Goal: Task Accomplishment & Management: Use online tool/utility

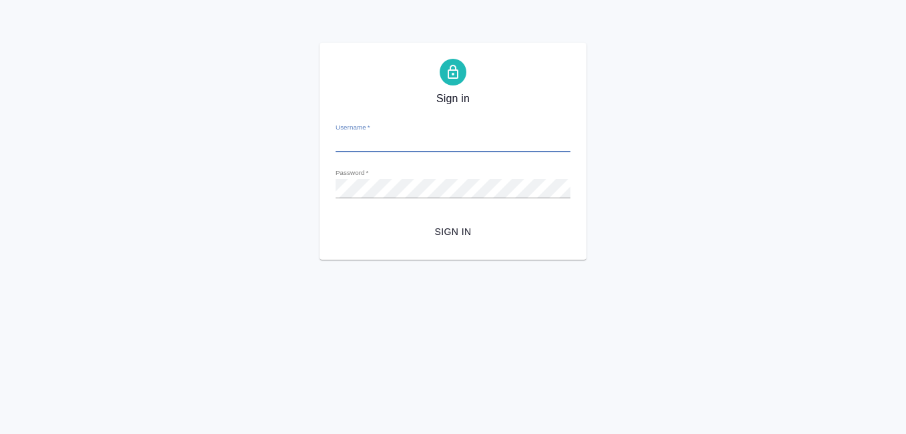
type input "a.koreshkov@awatera.com"
drag, startPoint x: 0, startPoint y: 0, endPoint x: 441, endPoint y: 230, distance: 497.6
click at [441, 230] on span "Sign in" at bounding box center [453, 232] width 214 height 17
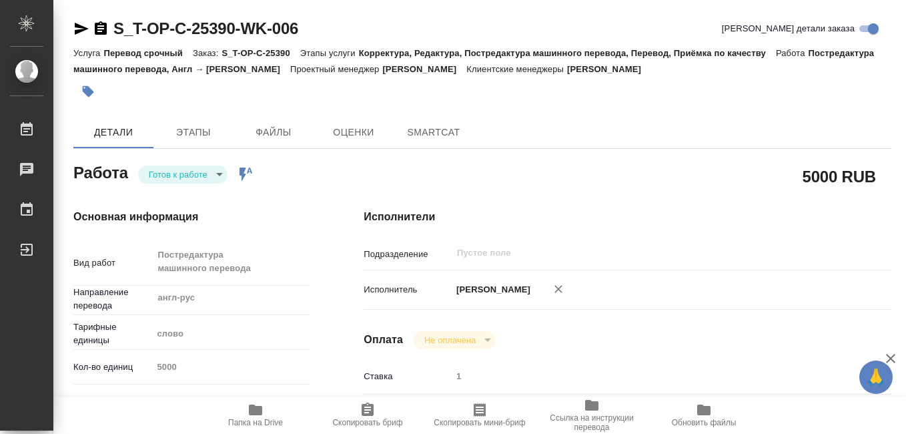
type textarea "x"
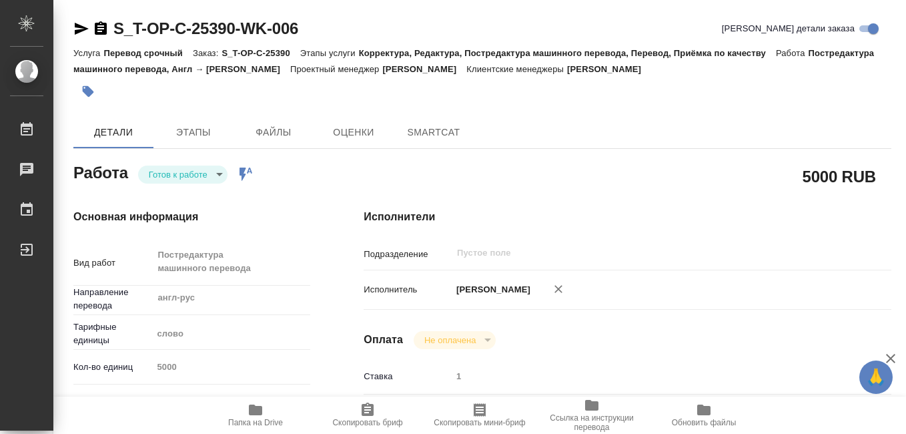
type textarea "x"
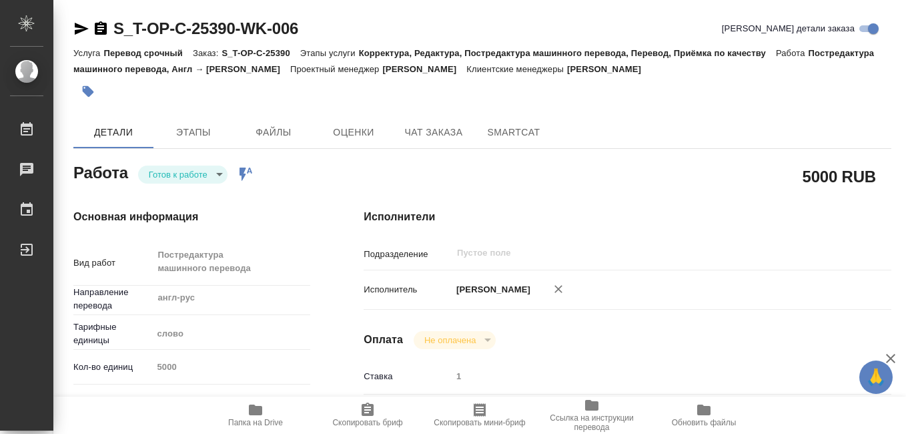
type textarea "x"
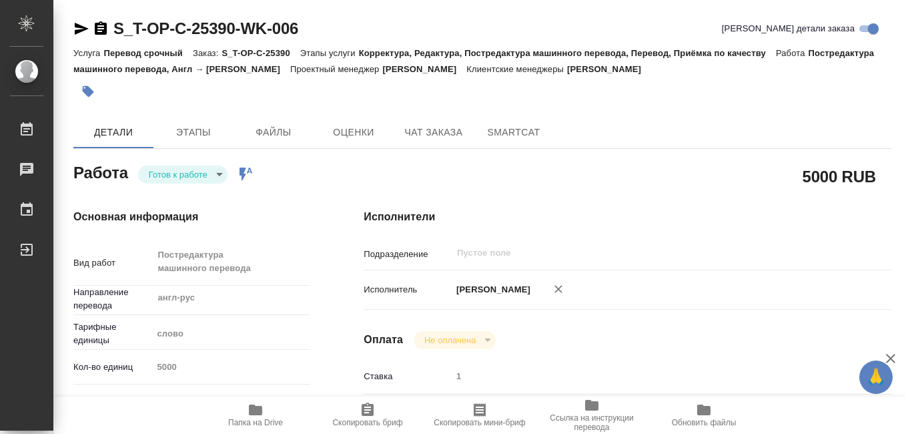
type textarea "x"
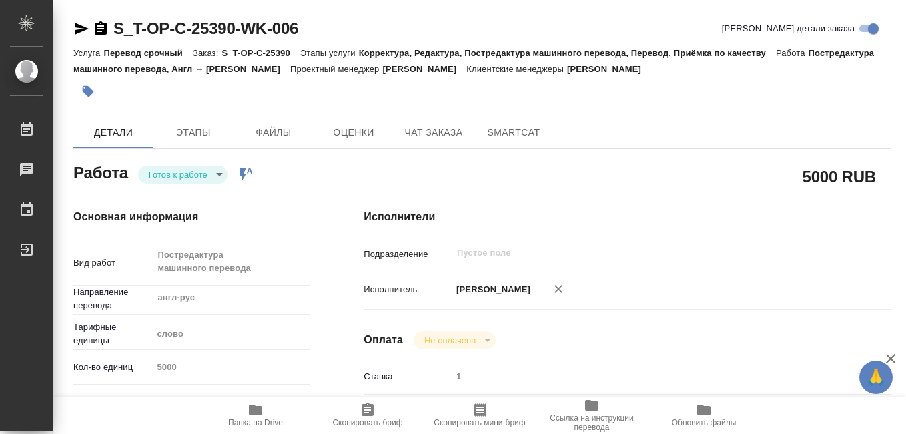
type textarea "x"
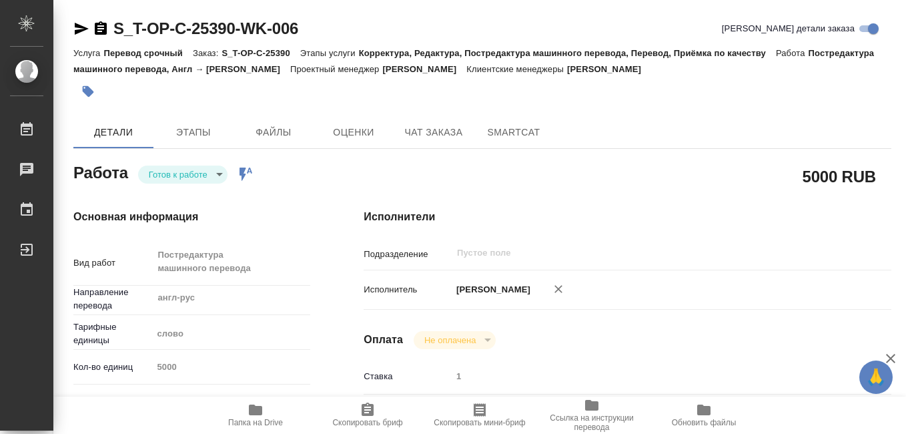
type textarea "x"
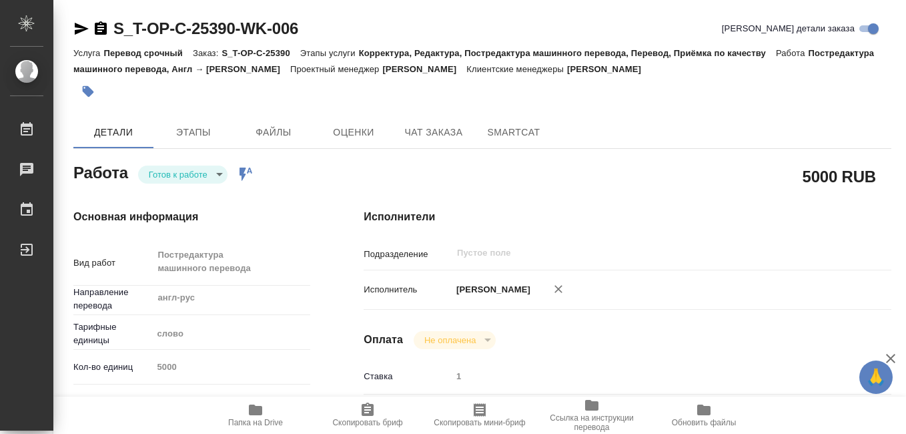
type textarea "x"
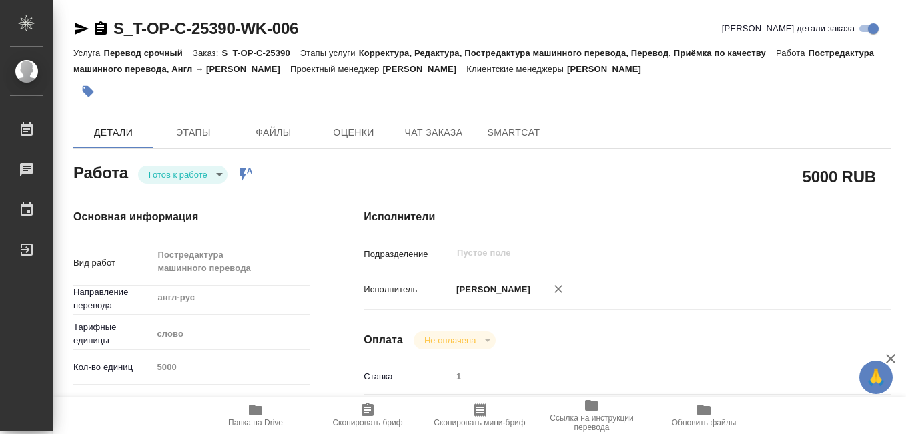
type textarea "x"
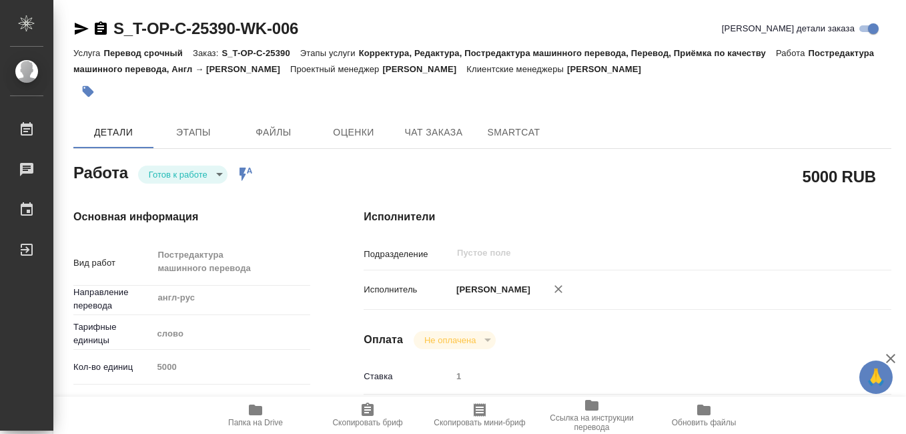
type textarea "x"
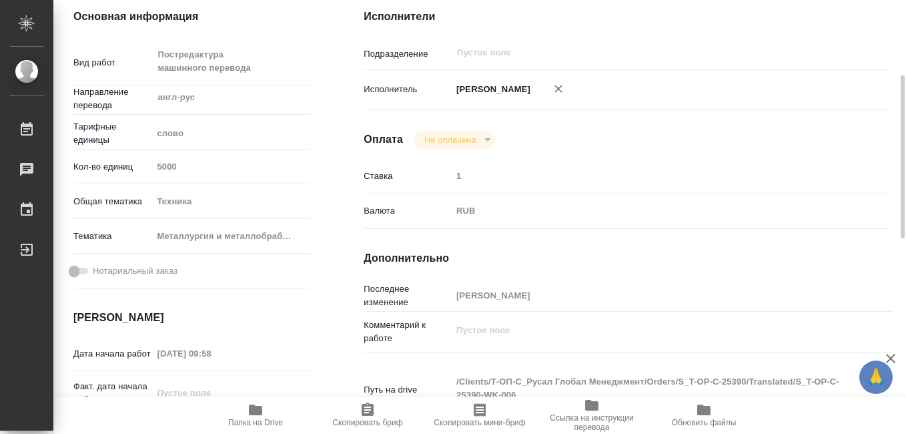
type textarea "x"
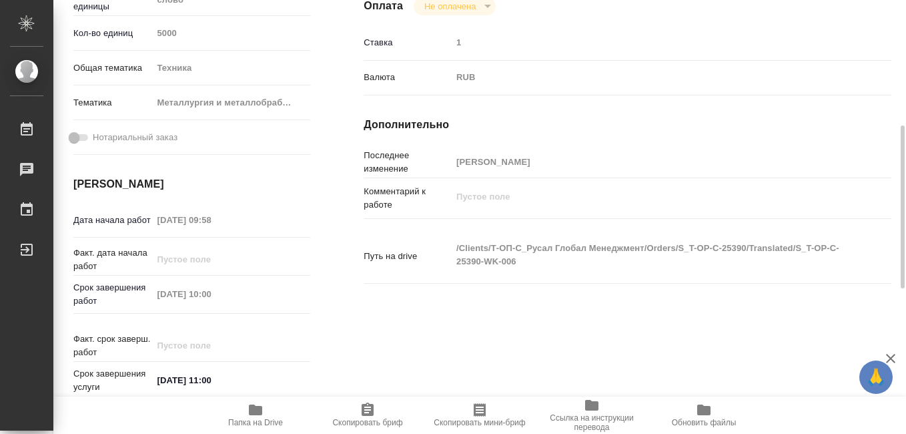
type textarea "x"
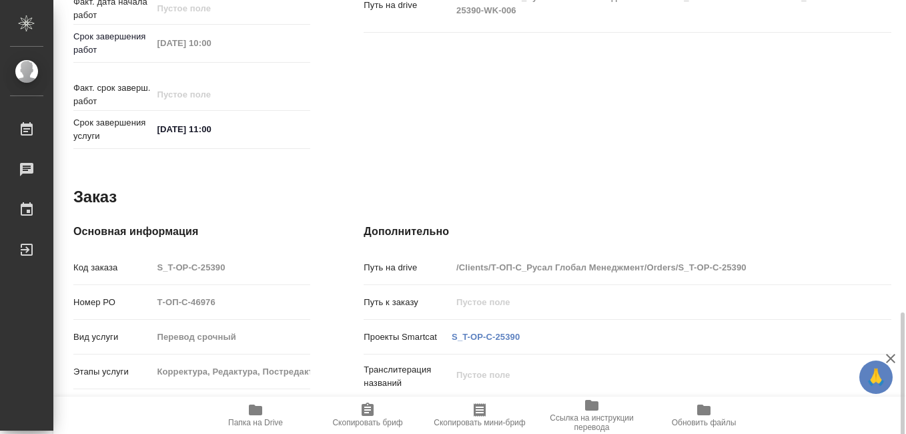
scroll to position [518, 0]
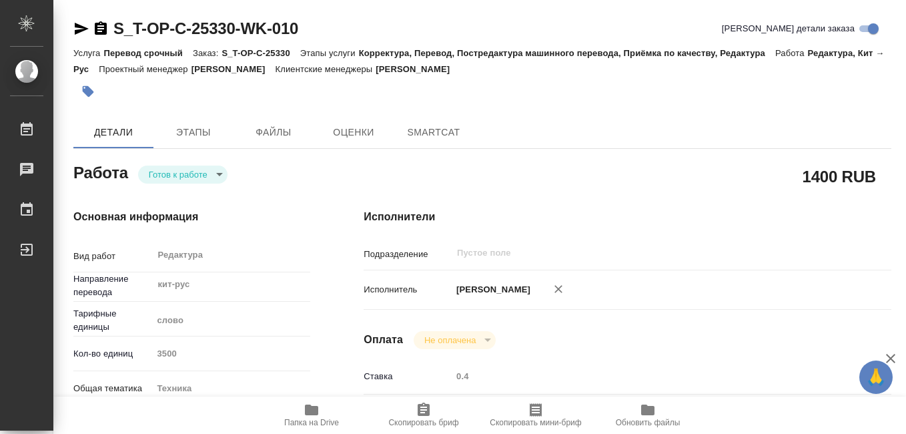
type textarea "x"
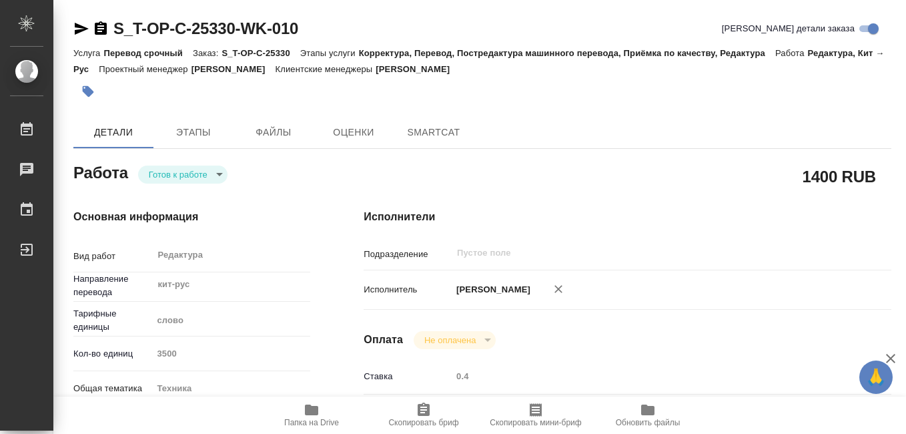
type textarea "x"
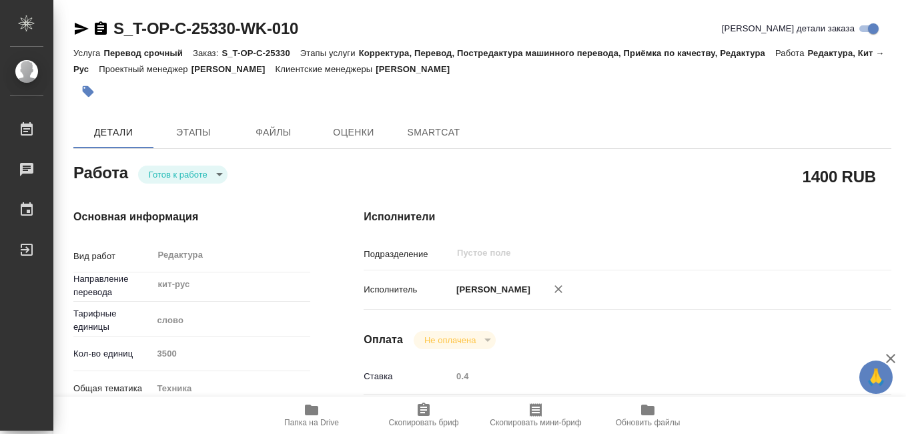
type textarea "x"
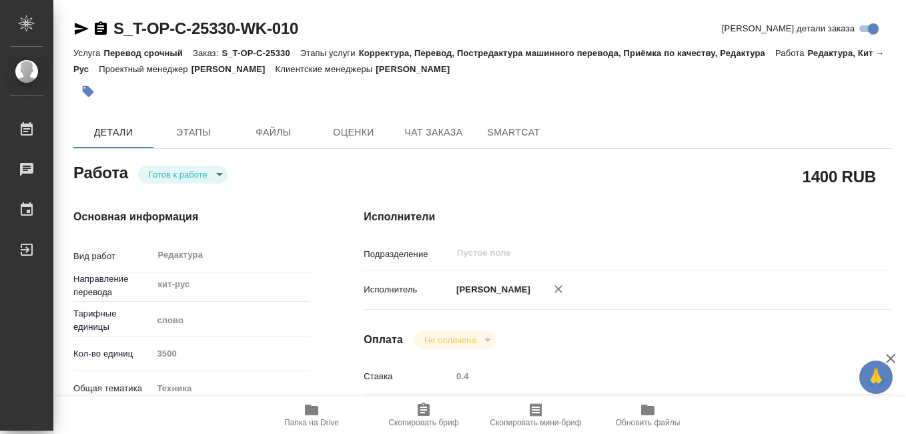
type textarea "x"
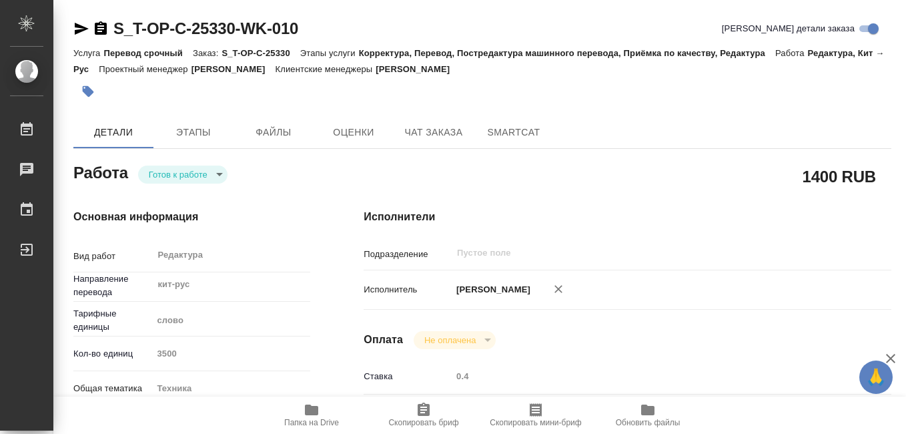
type textarea "x"
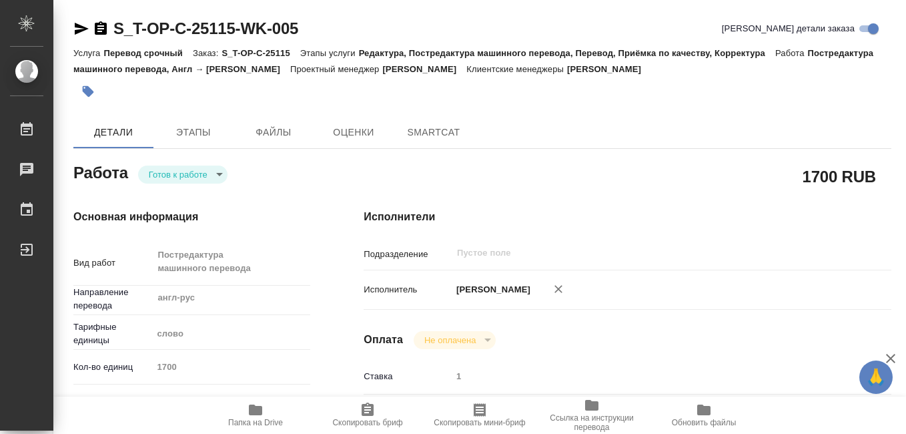
type textarea "x"
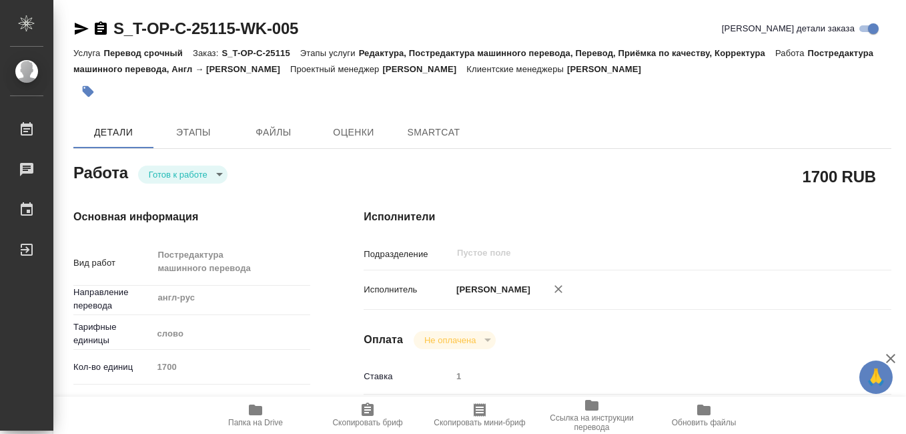
type textarea "x"
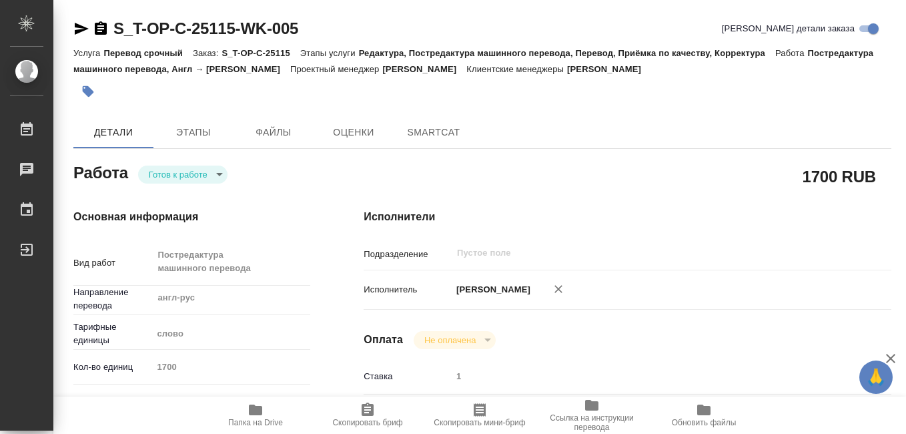
type textarea "x"
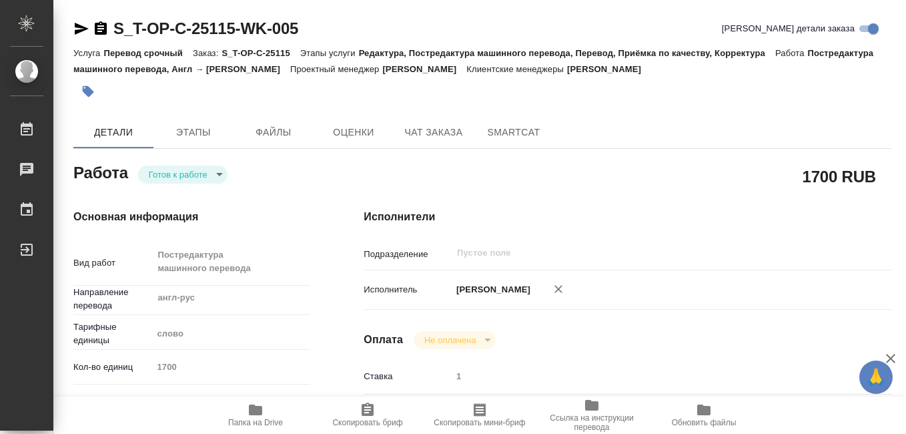
type textarea "x"
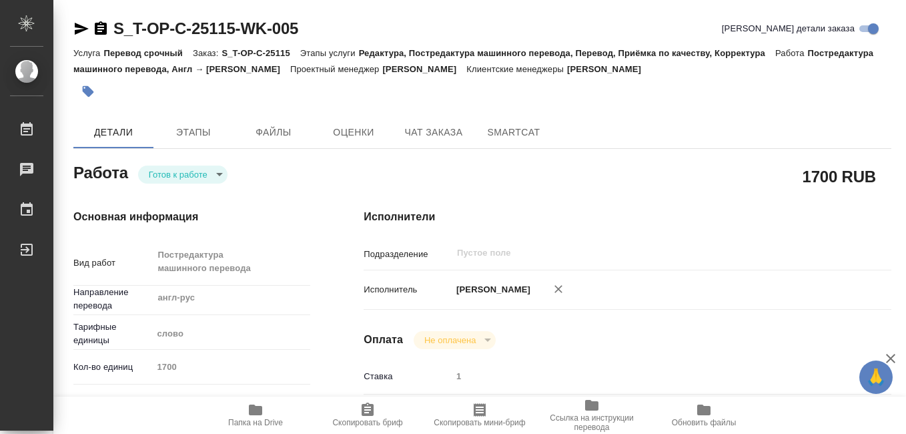
type textarea "x"
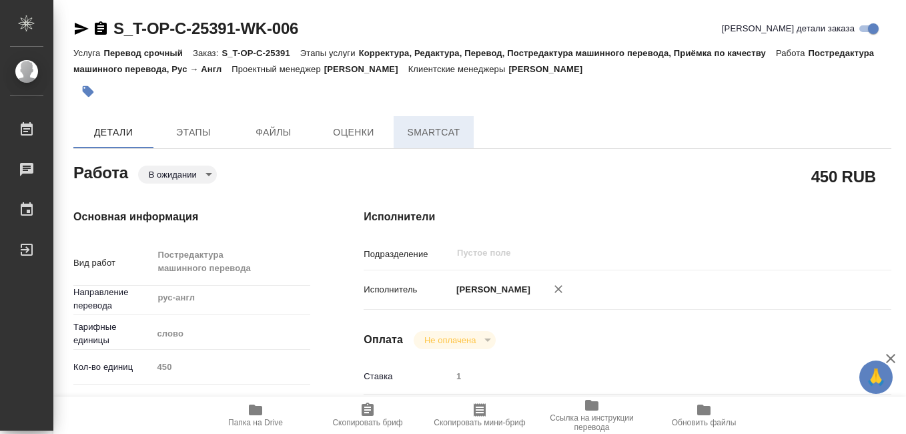
type textarea "x"
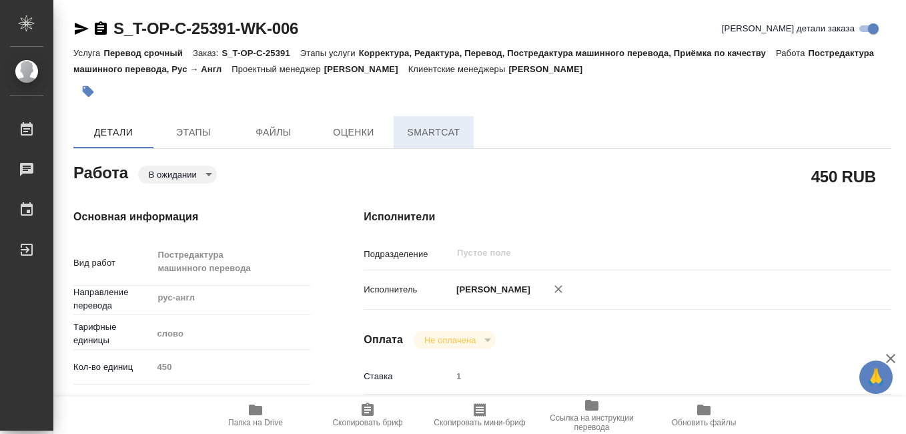
type textarea "x"
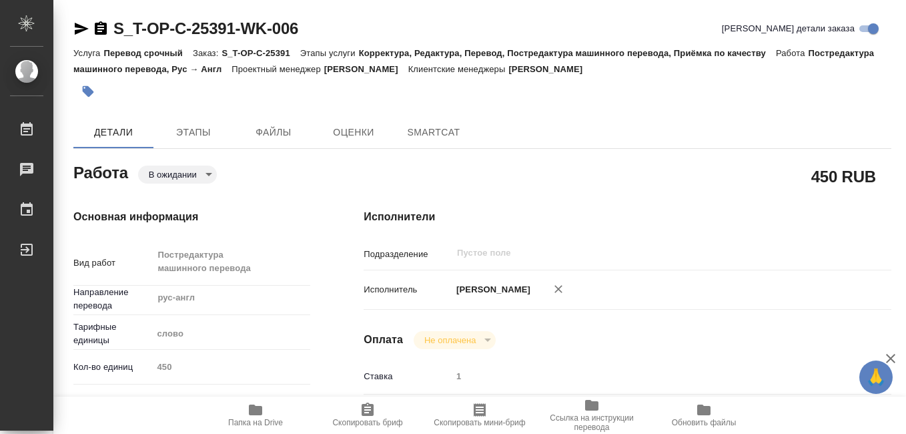
type textarea "x"
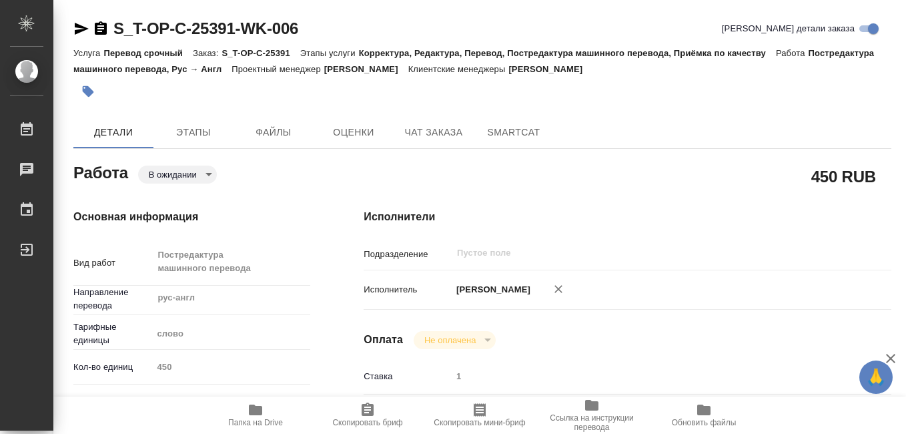
type textarea "x"
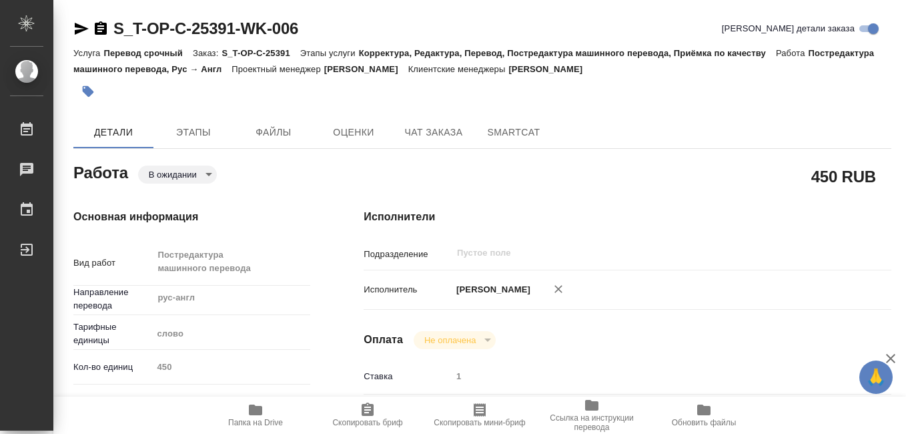
type textarea "x"
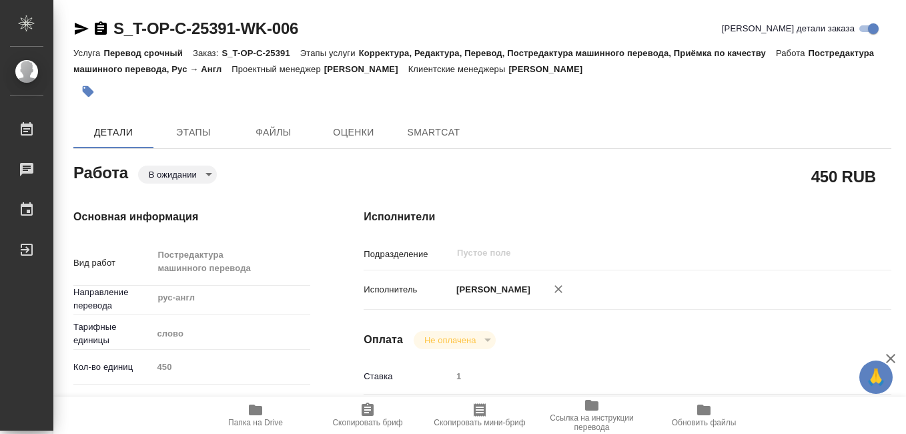
type textarea "x"
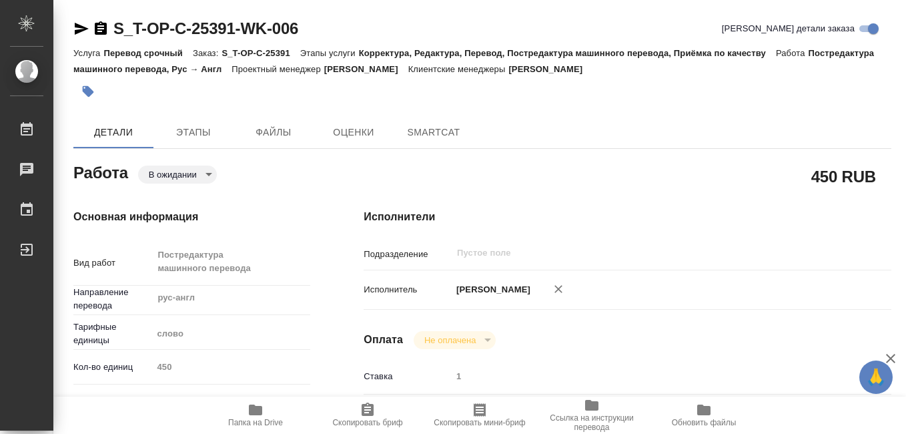
type textarea "x"
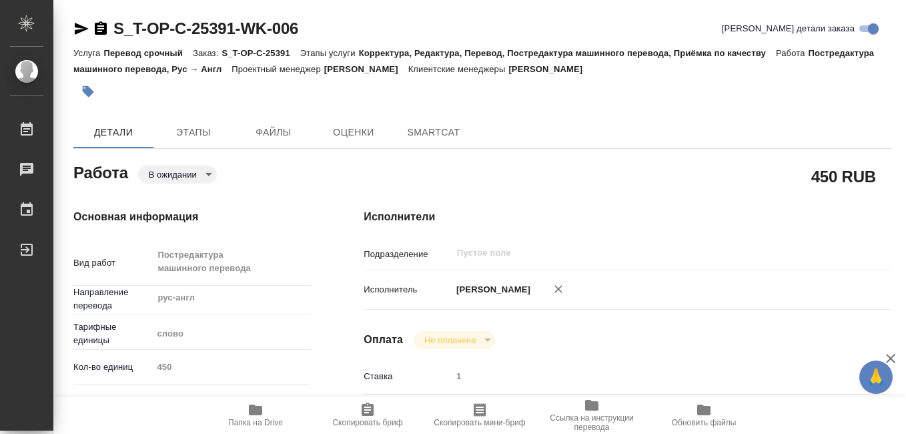
type textarea "x"
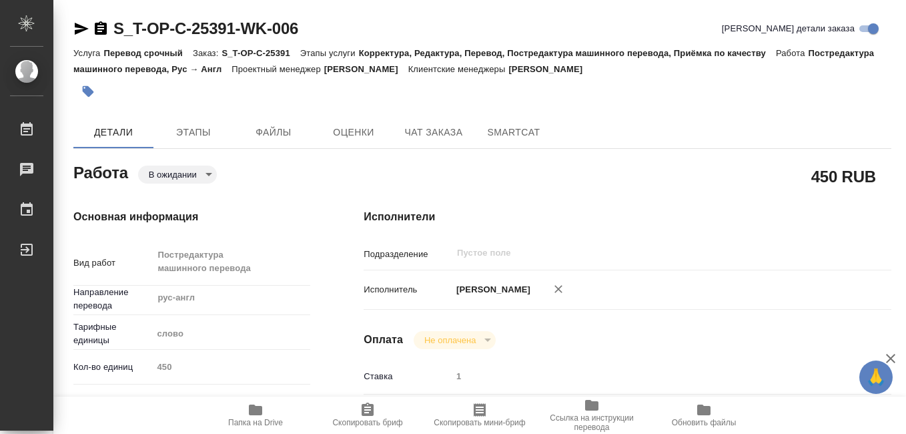
type textarea "x"
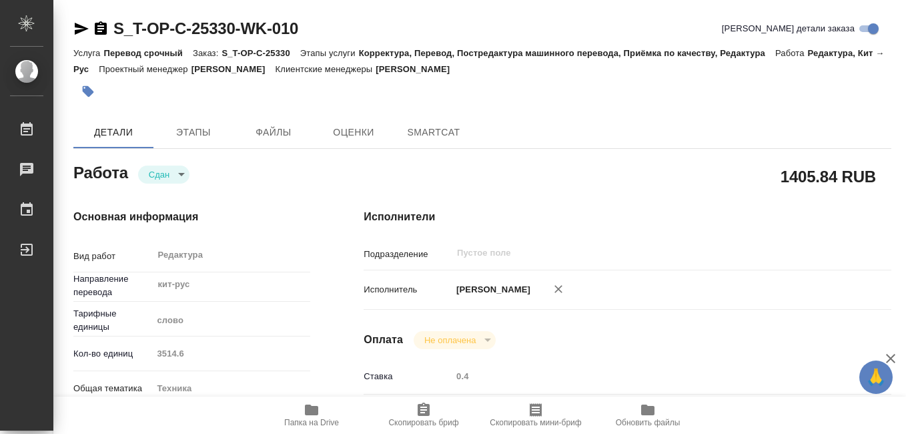
type textarea "x"
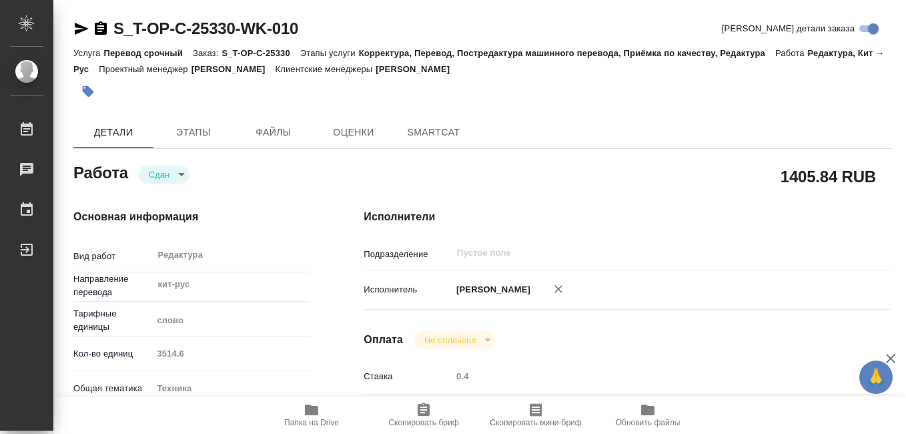
type textarea "x"
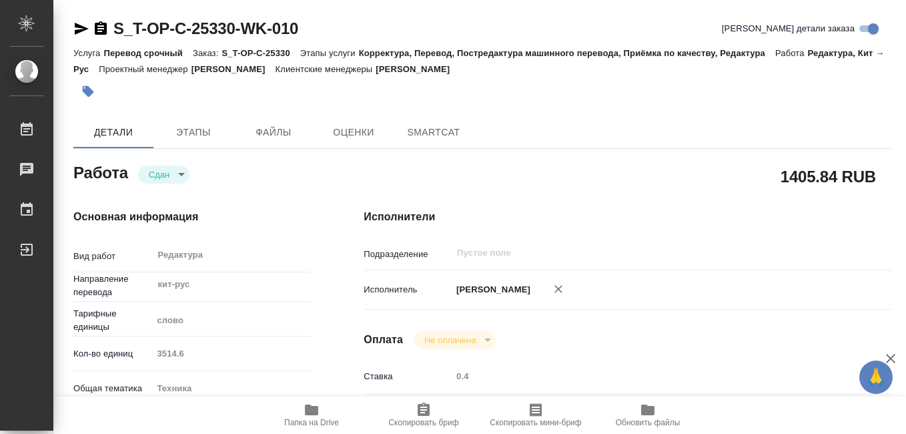
type textarea "x"
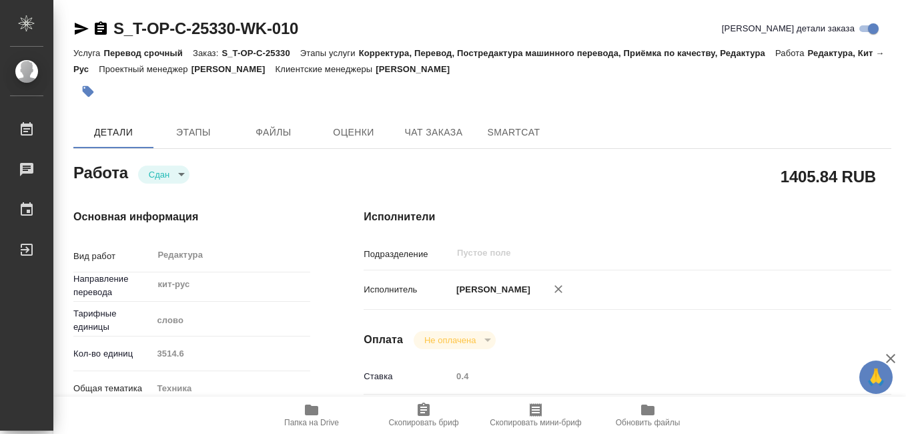
type textarea "x"
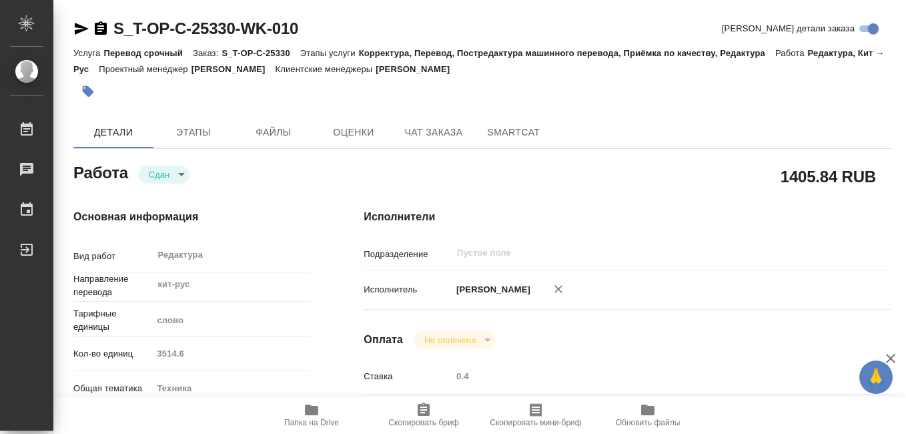
type textarea "x"
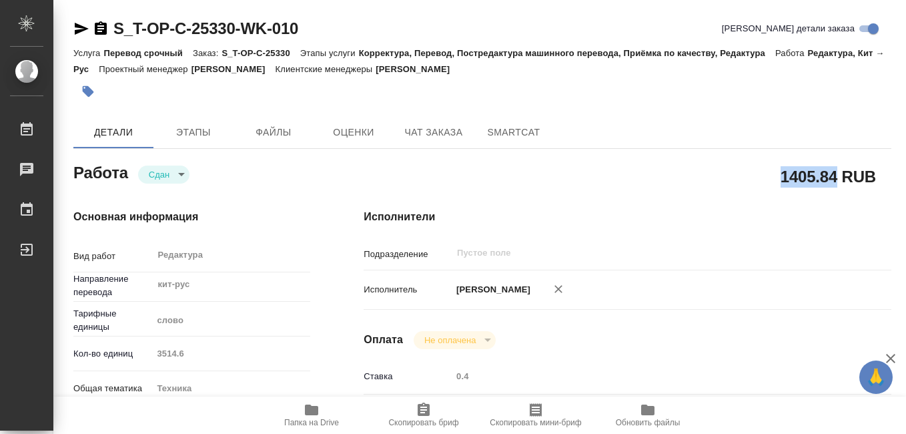
drag, startPoint x: 791, startPoint y: 177, endPoint x: 836, endPoint y: 179, distance: 44.1
click at [836, 179] on h2 "1405.84 RUB" at bounding box center [828, 176] width 95 height 23
copy h2 "1405.84"
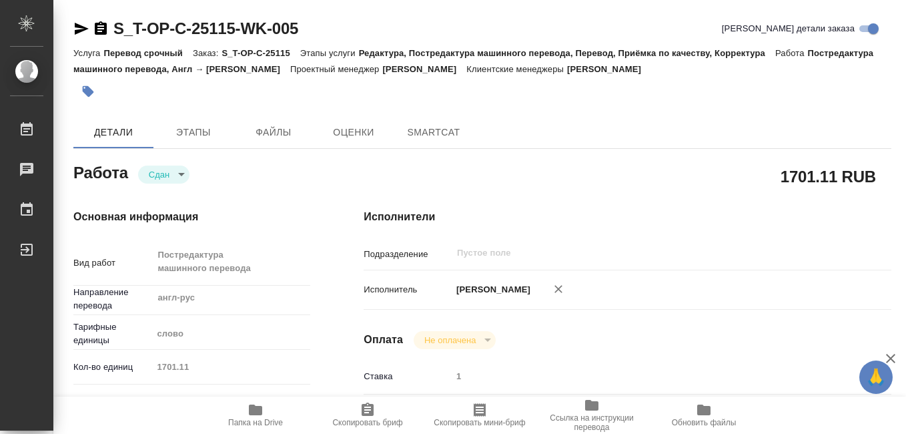
type textarea "x"
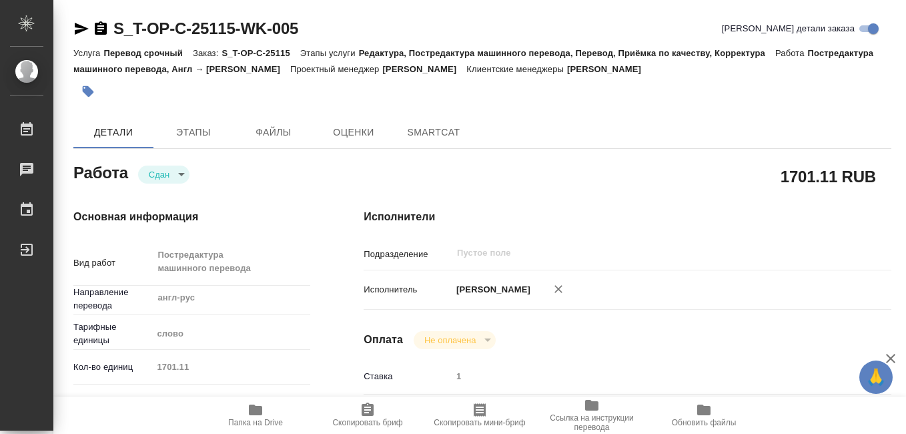
type textarea "x"
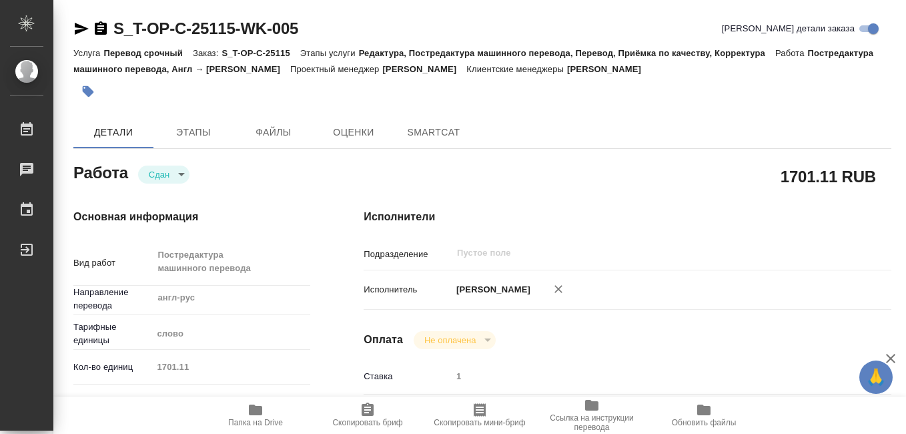
type textarea "x"
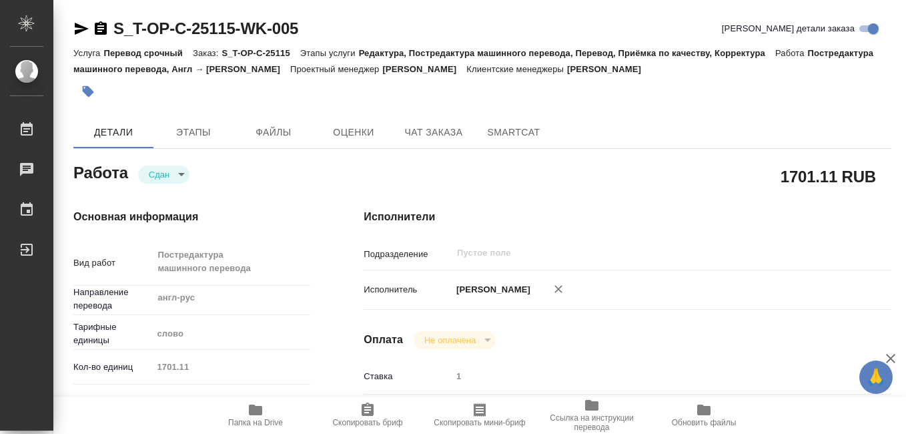
type textarea "x"
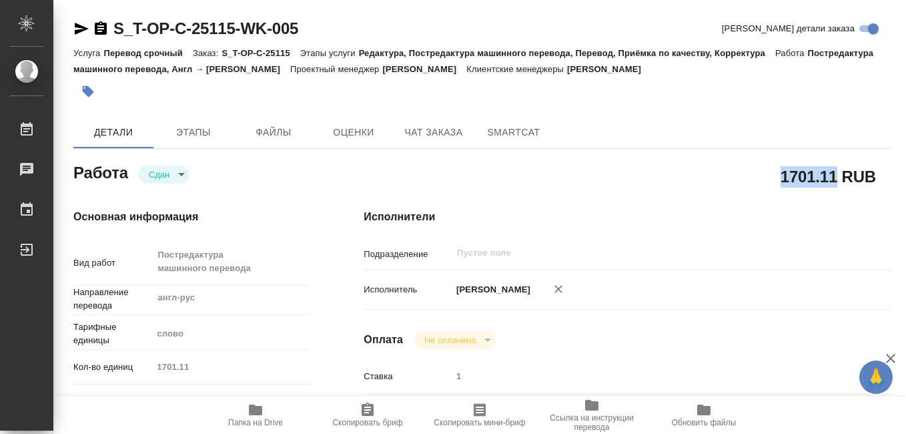
drag, startPoint x: 785, startPoint y: 178, endPoint x: 834, endPoint y: 177, distance: 48.1
click at [834, 177] on h2 "1701.11 RUB" at bounding box center [828, 176] width 95 height 23
type textarea "x"
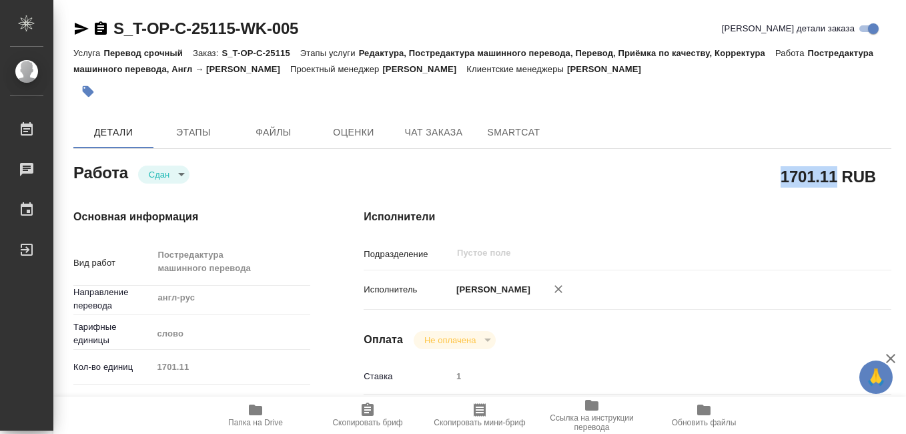
type textarea "x"
copy h2 "1701.11"
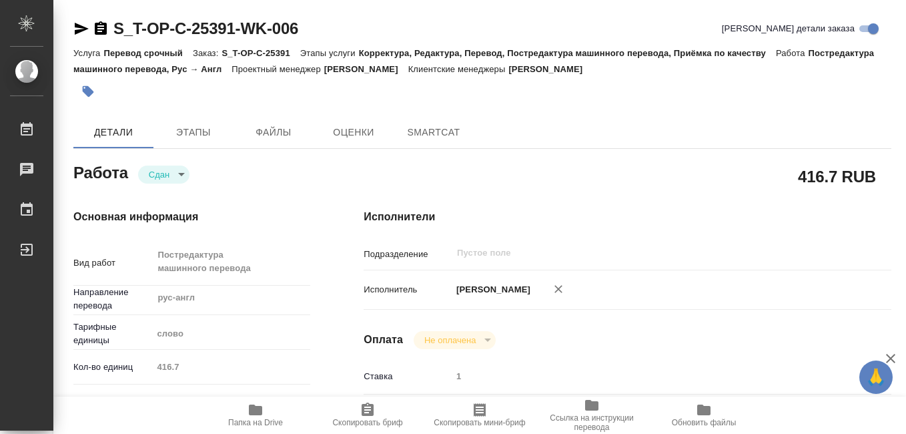
type textarea "x"
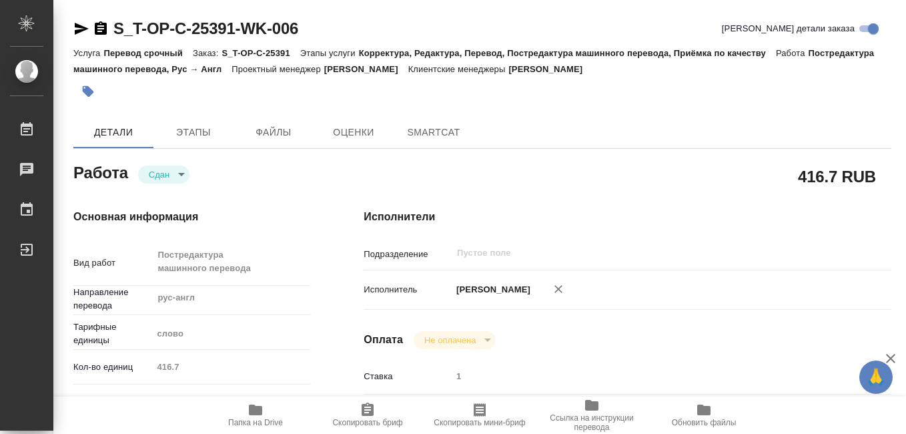
type textarea "x"
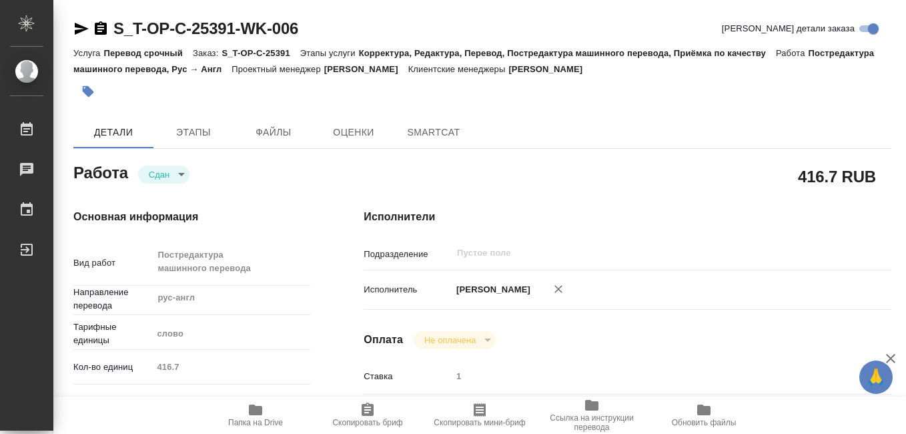
type textarea "x"
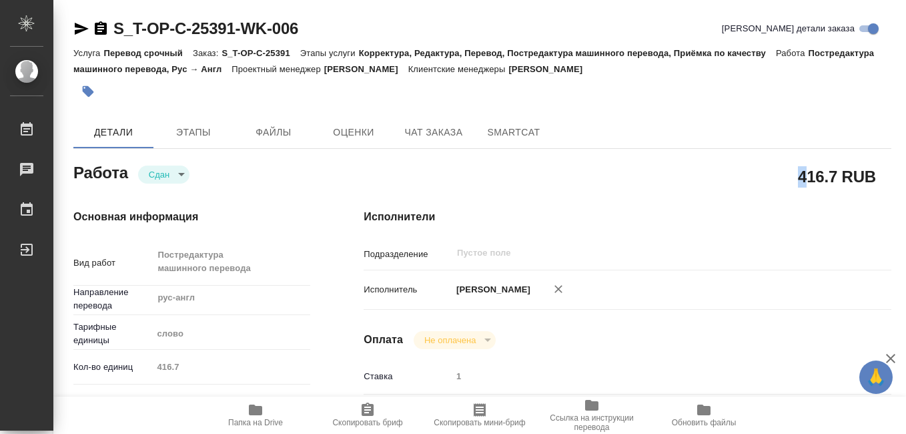
type textarea "x"
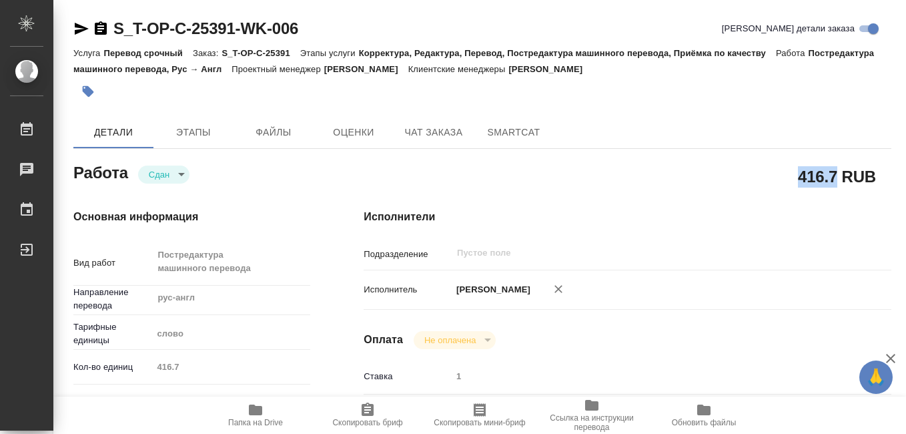
drag, startPoint x: 802, startPoint y: 180, endPoint x: 840, endPoint y: 180, distance: 38.0
click at [840, 180] on h2 "416.7 RUB" at bounding box center [837, 176] width 78 height 23
type textarea "x"
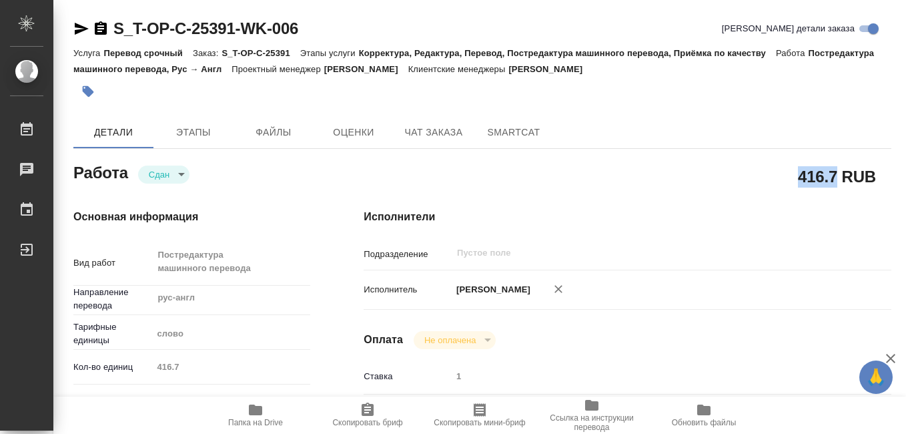
type textarea "x"
copy h2 "416.7"
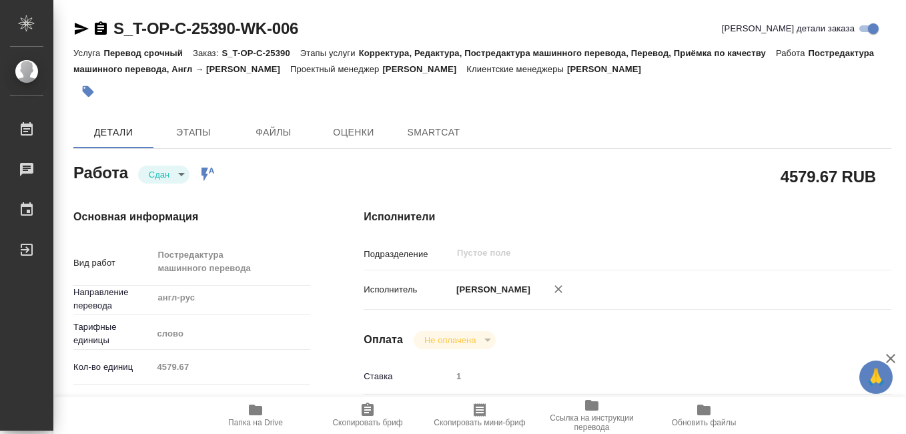
type textarea "x"
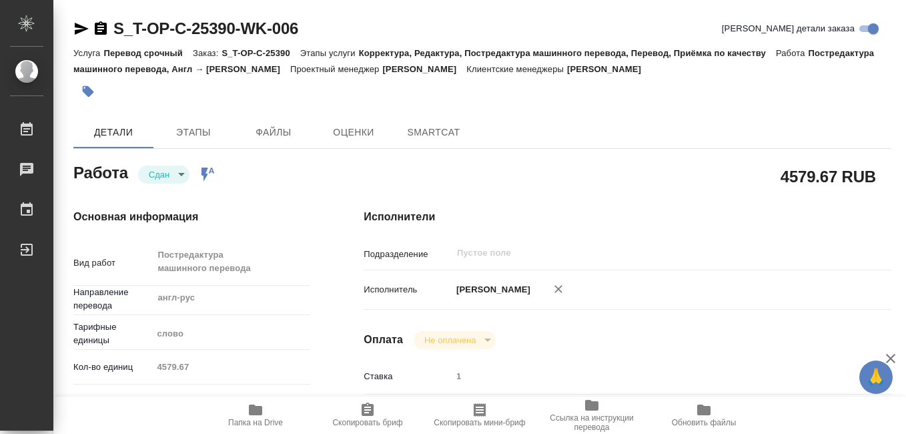
type textarea "x"
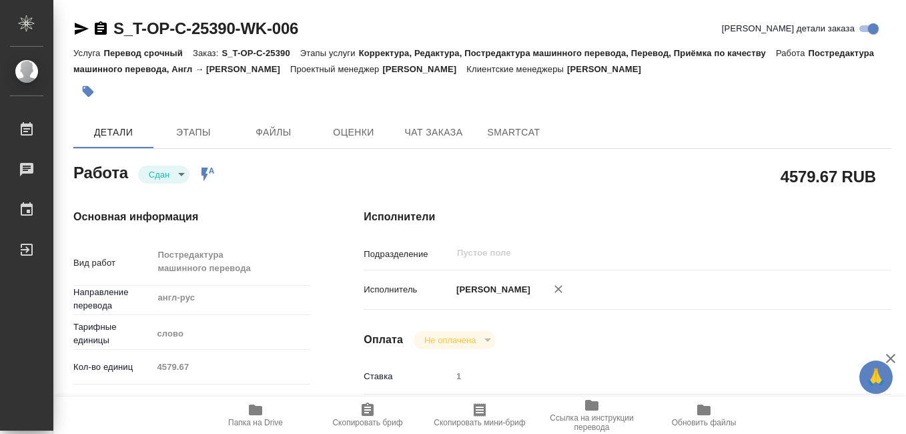
type textarea "x"
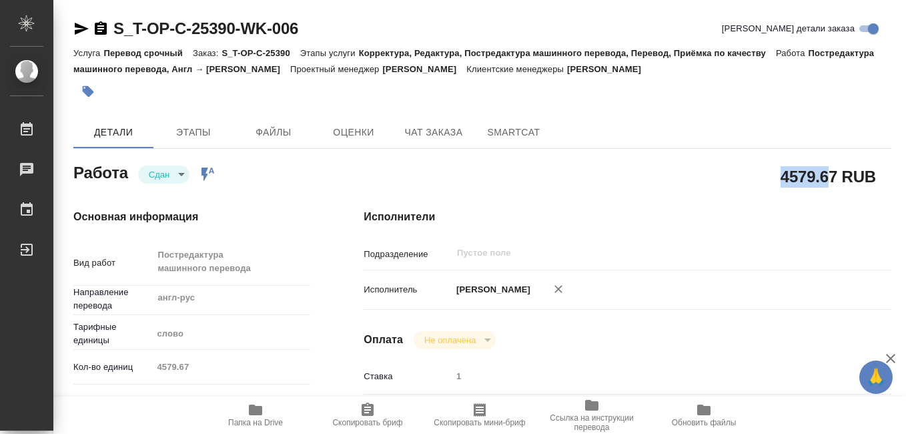
type textarea "x"
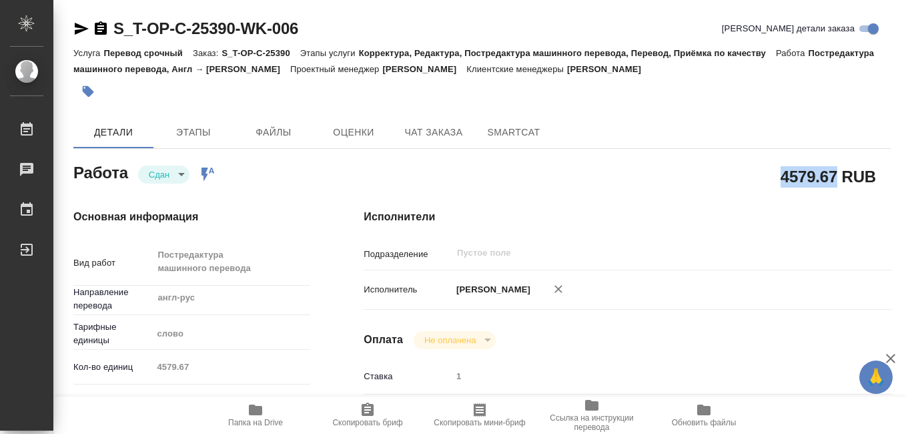
drag, startPoint x: 783, startPoint y: 174, endPoint x: 834, endPoint y: 180, distance: 50.5
click at [834, 180] on h2 "4579.67 RUB" at bounding box center [828, 176] width 95 height 23
drag, startPoint x: 834, startPoint y: 180, endPoint x: 821, endPoint y: 182, distance: 12.8
type textarea "x"
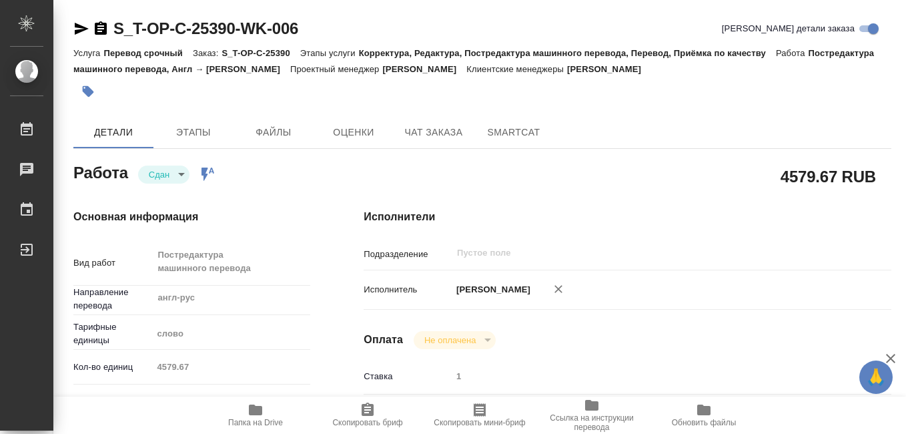
type textarea "x"
drag, startPoint x: 821, startPoint y: 182, endPoint x: 793, endPoint y: 100, distance: 86.7
click at [793, 91] on div at bounding box center [482, 91] width 818 height 29
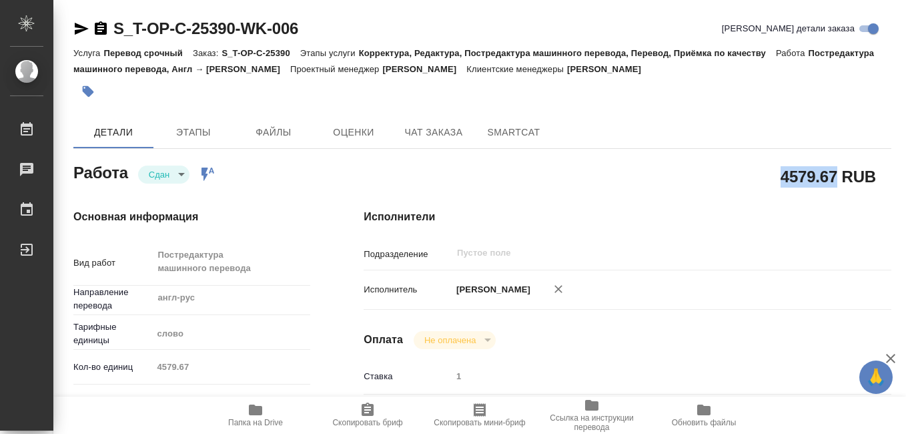
drag, startPoint x: 785, startPoint y: 176, endPoint x: 834, endPoint y: 180, distance: 49.5
click at [834, 180] on h2 "4579.67 RUB" at bounding box center [828, 176] width 95 height 23
drag, startPoint x: 834, startPoint y: 180, endPoint x: 818, endPoint y: 176, distance: 16.7
copy h2 "4579.67"
